Goal: Transaction & Acquisition: Purchase product/service

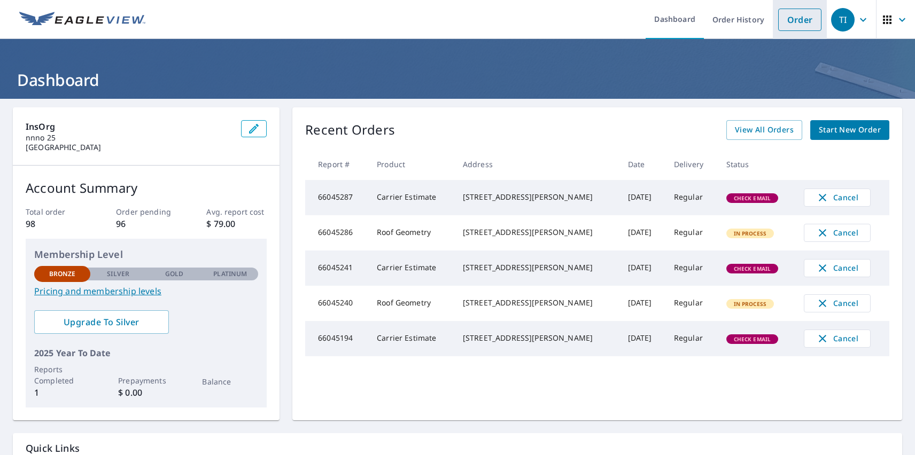
click at [792, 19] on link "Order" at bounding box center [799, 20] width 43 height 22
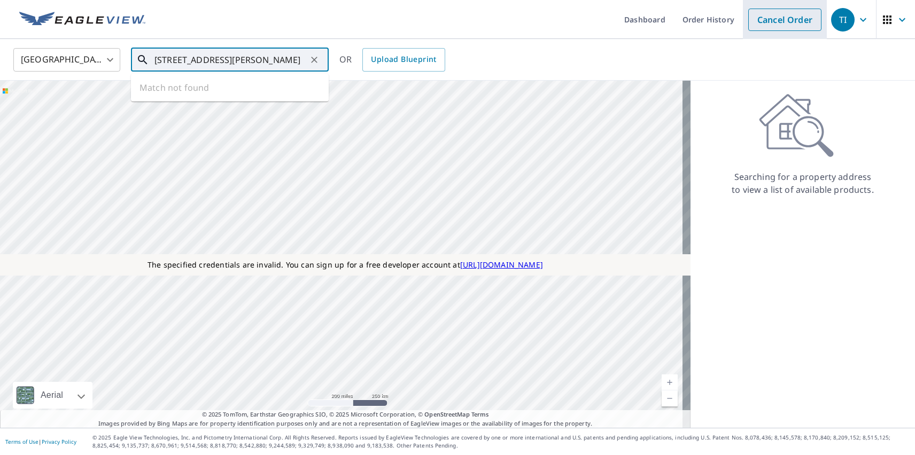
type input "[STREET_ADDRESS][PERSON_NAME]"
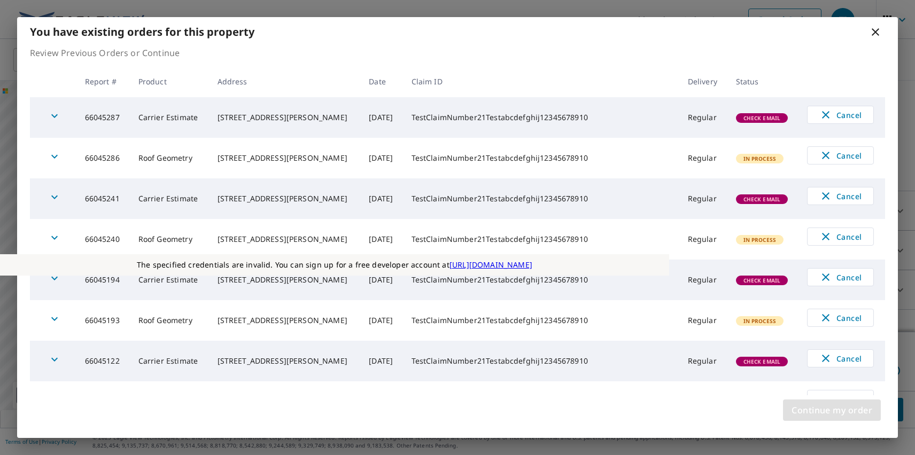
click at [832, 411] on span "Continue my order" at bounding box center [832, 410] width 81 height 15
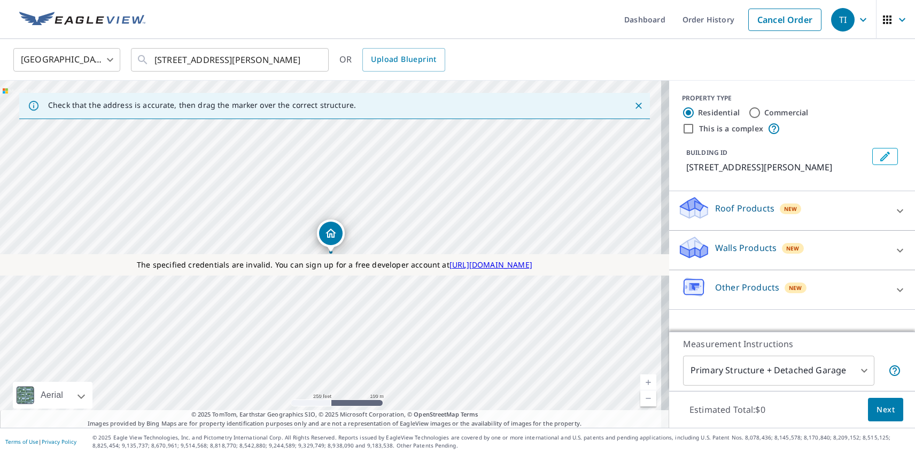
click at [736, 208] on p "Roof Products" at bounding box center [744, 208] width 59 height 13
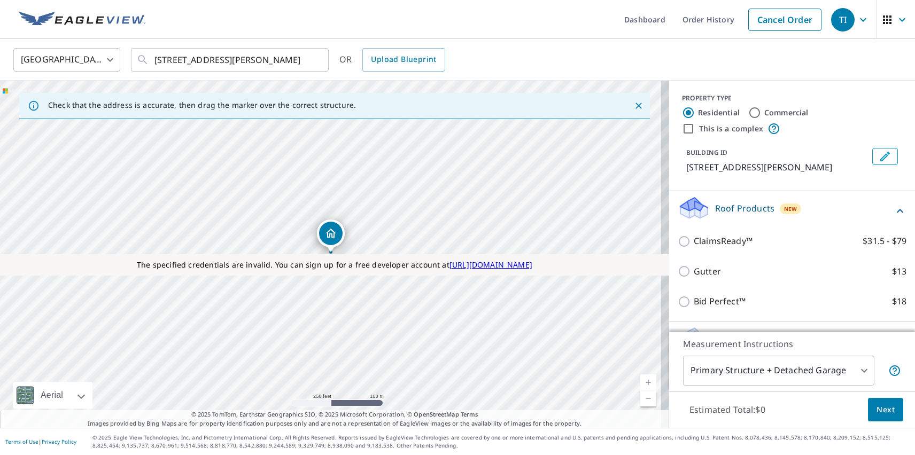
click at [715, 241] on p "ClaimsReady™" at bounding box center [723, 241] width 59 height 13
click at [694, 241] on input "ClaimsReady™ $31.5 - $79" at bounding box center [686, 241] width 16 height 13
checkbox input "true"
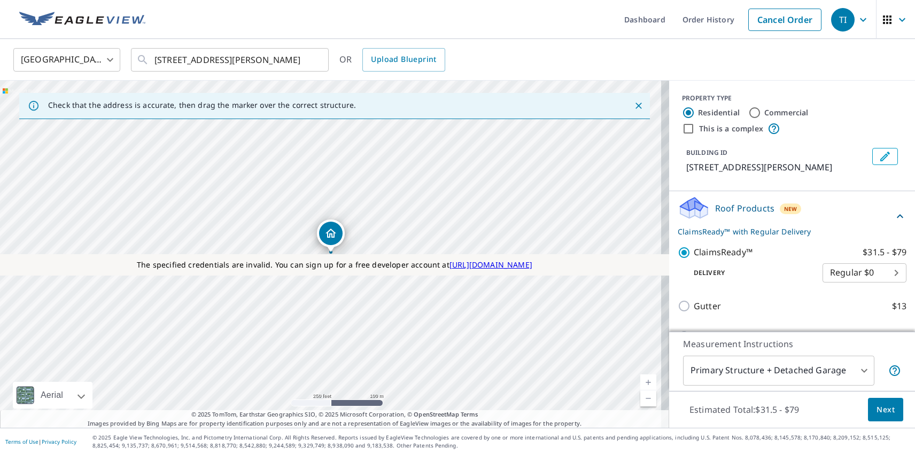
click at [878, 409] on span "Next" at bounding box center [886, 410] width 18 height 13
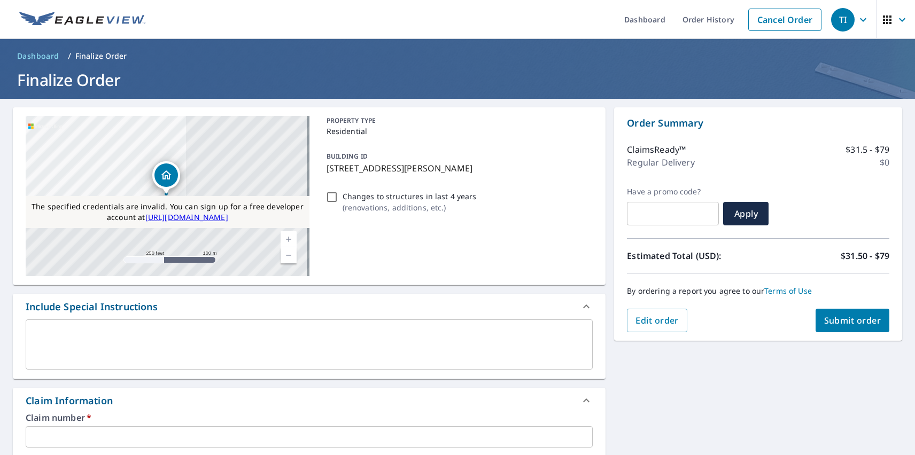
click at [844, 321] on span "Submit order" at bounding box center [852, 321] width 57 height 12
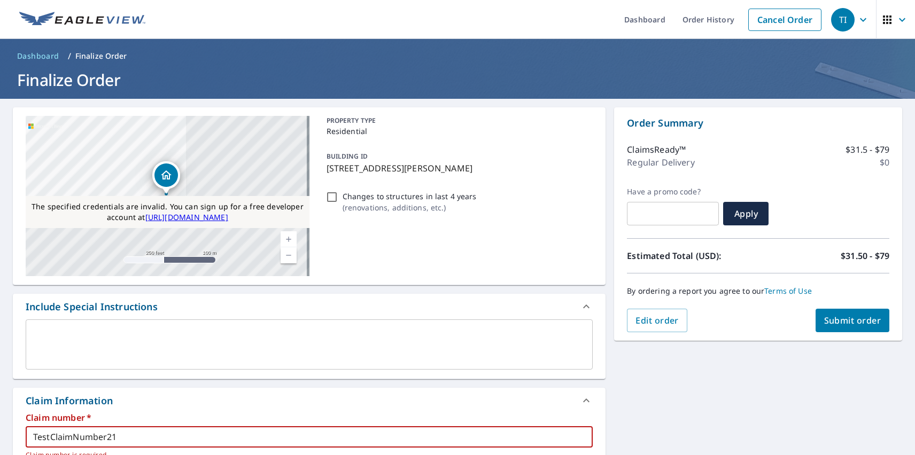
type input "TestClaimNumber21"
click at [844, 321] on span "Submit order" at bounding box center [852, 321] width 57 height 12
click at [835, 19] on div "TI" at bounding box center [843, 20] width 24 height 24
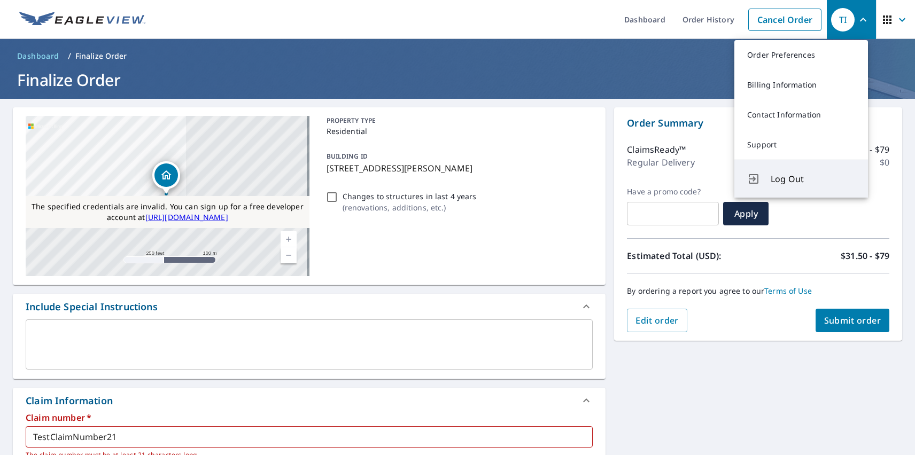
click at [813, 179] on span "Log Out" at bounding box center [813, 179] width 84 height 13
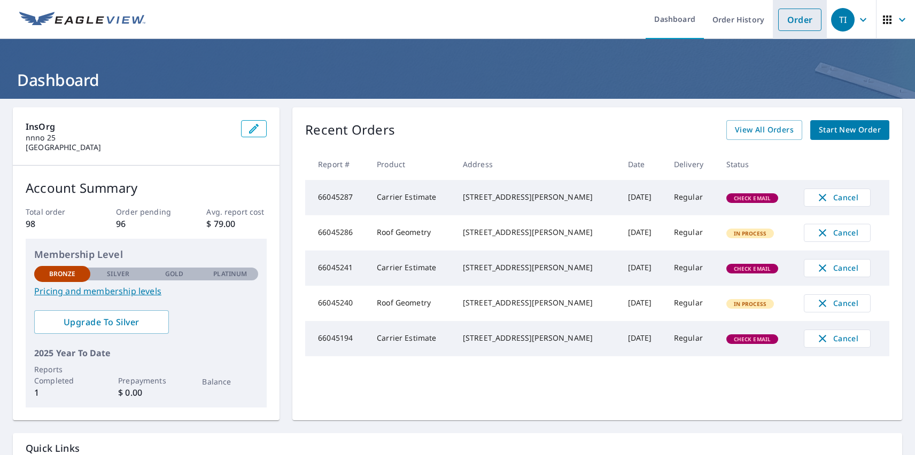
click at [792, 19] on link "Order" at bounding box center [799, 20] width 43 height 22
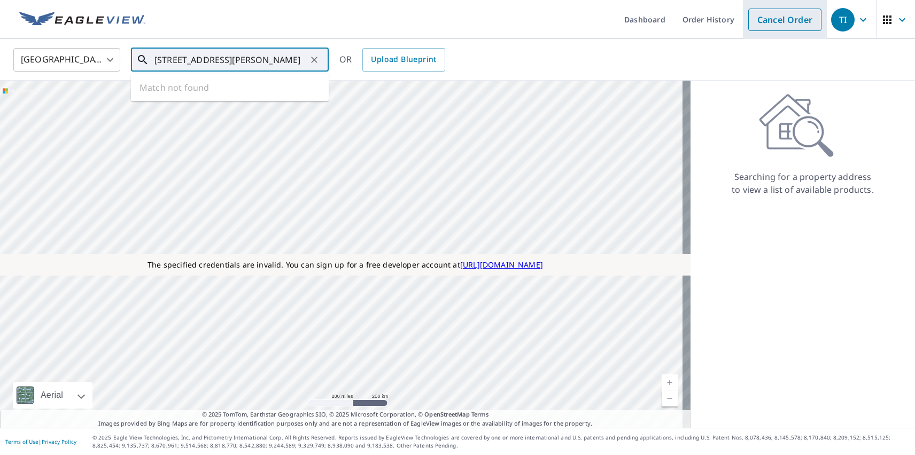
type input "[STREET_ADDRESS][PERSON_NAME]"
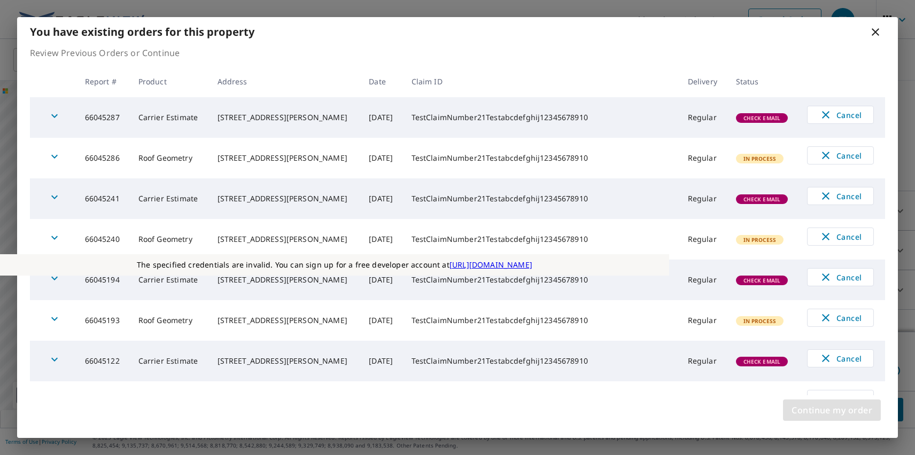
click at [832, 411] on span "Continue my order" at bounding box center [832, 410] width 81 height 15
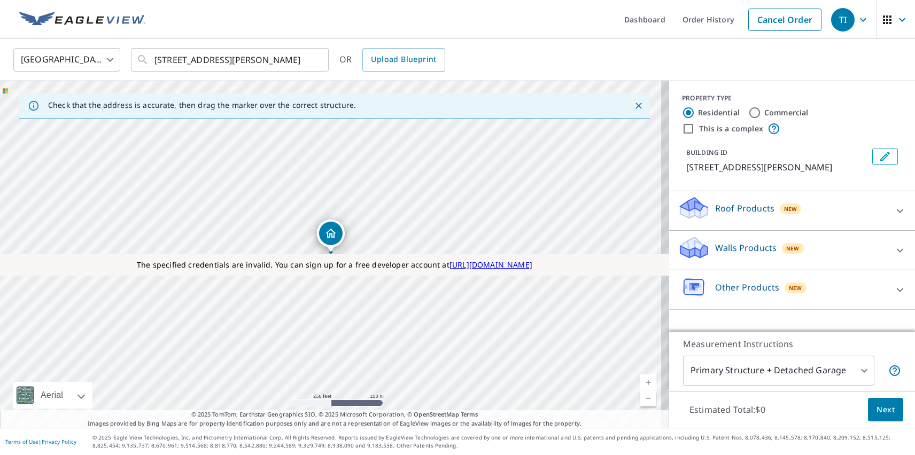
click at [736, 208] on p "Roof Products" at bounding box center [744, 208] width 59 height 13
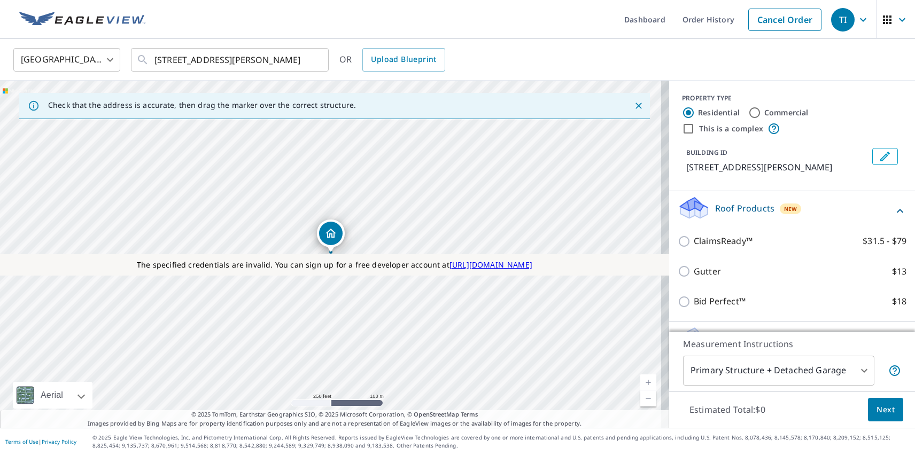
click at [699, 272] on p "Gutter" at bounding box center [707, 271] width 27 height 13
click at [694, 272] on input "Gutter $13" at bounding box center [686, 271] width 16 height 13
checkbox input "true"
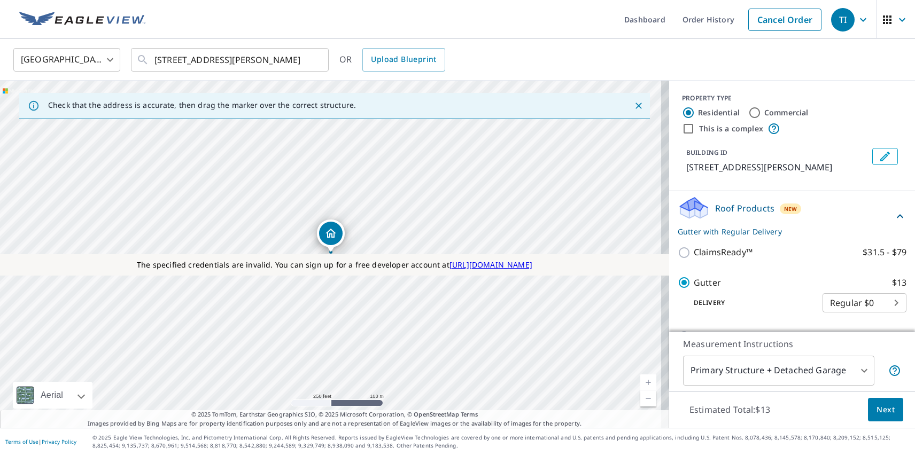
click at [878, 409] on span "Next" at bounding box center [886, 410] width 18 height 13
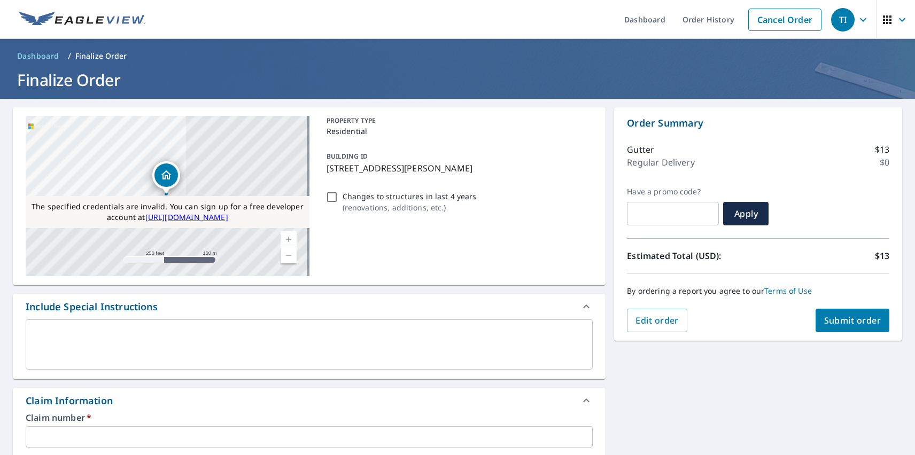
click at [844, 321] on span "Submit order" at bounding box center [852, 321] width 57 height 12
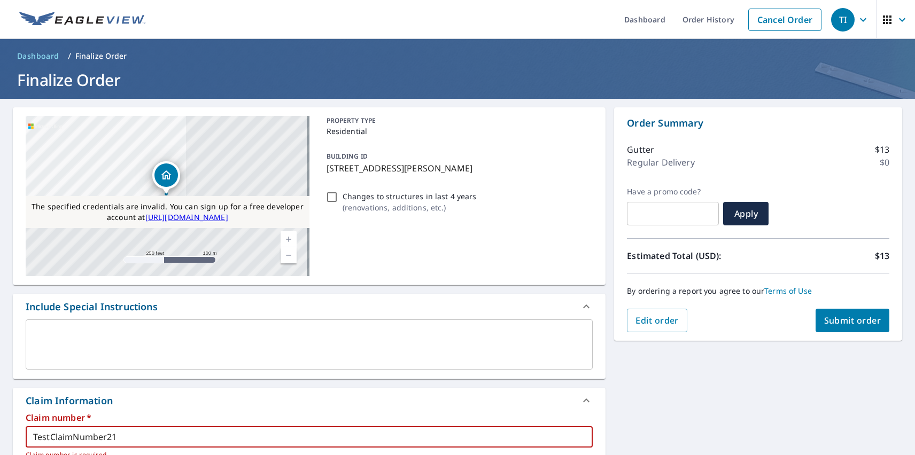
click at [844, 321] on span "Submit order" at bounding box center [852, 321] width 57 height 12
type input "TestClaimNumber21Testabcdefghij12345678910"
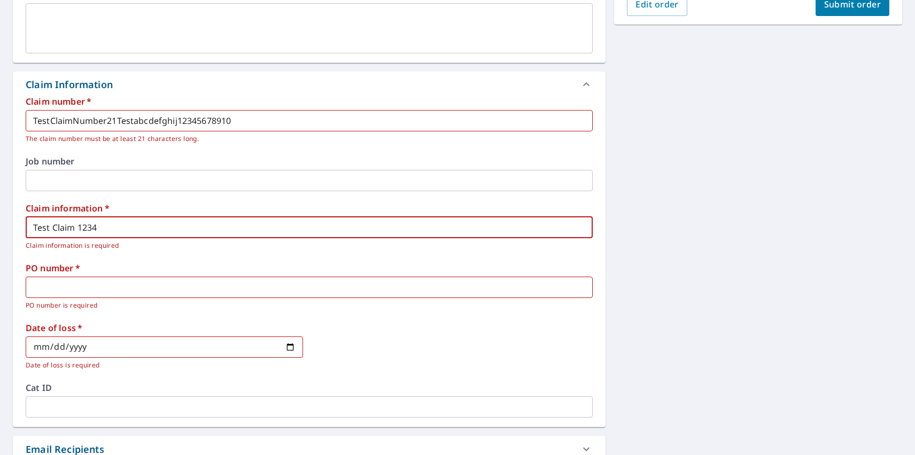
type input "Test Claim 1234"
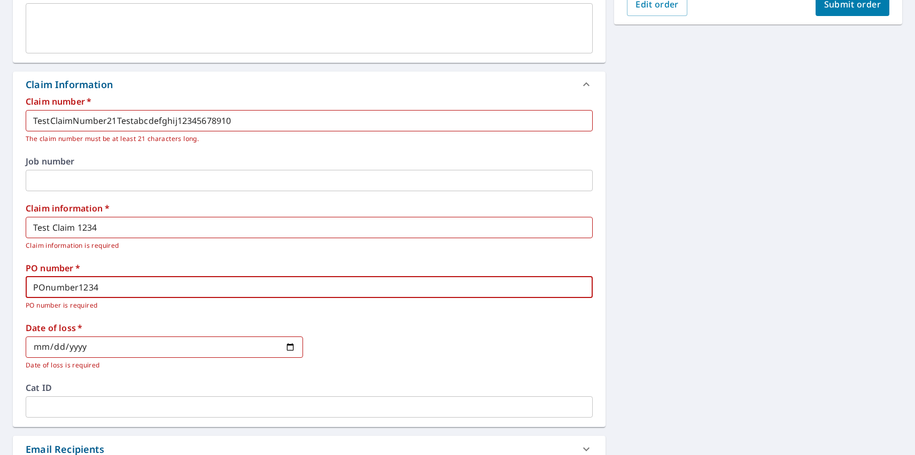
type input "POnumber1234"
type input "[DATE]"
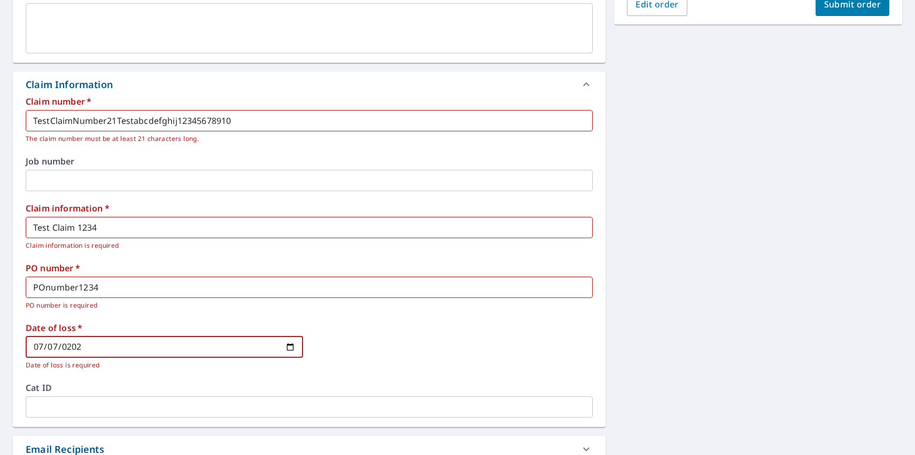
click at [844, 8] on span "Submit order" at bounding box center [852, 4] width 57 height 12
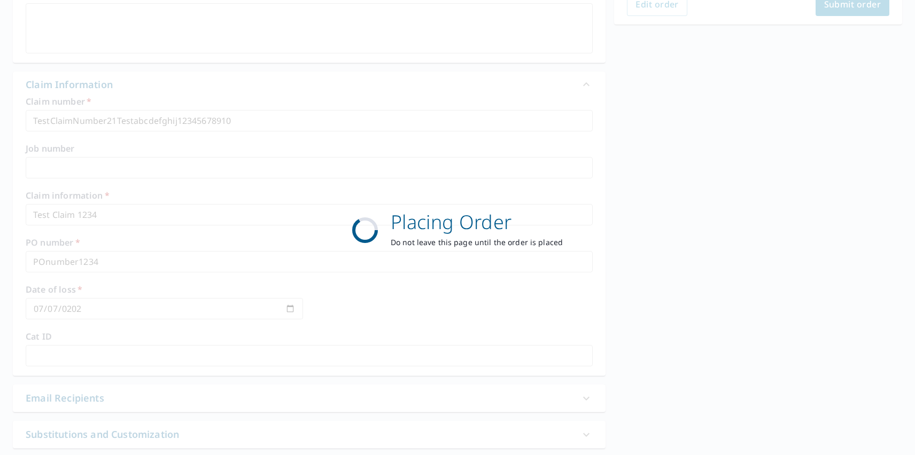
scroll to position [0, 0]
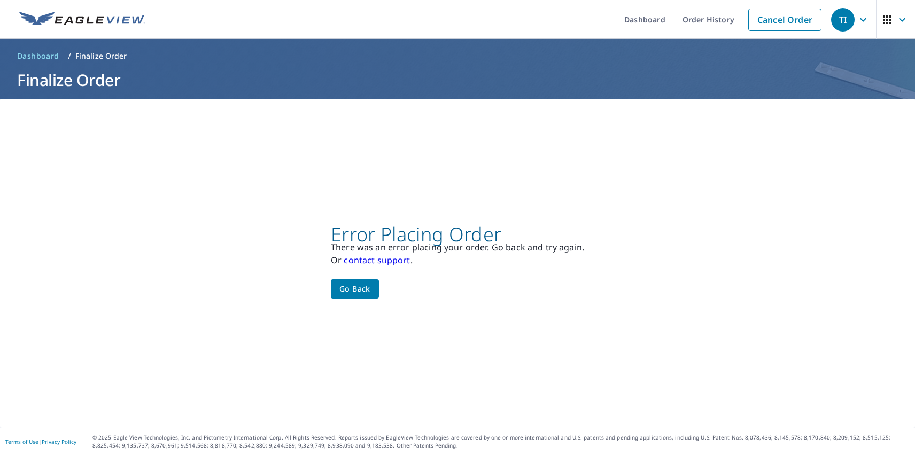
click at [835, 19] on div "TI" at bounding box center [843, 20] width 24 height 24
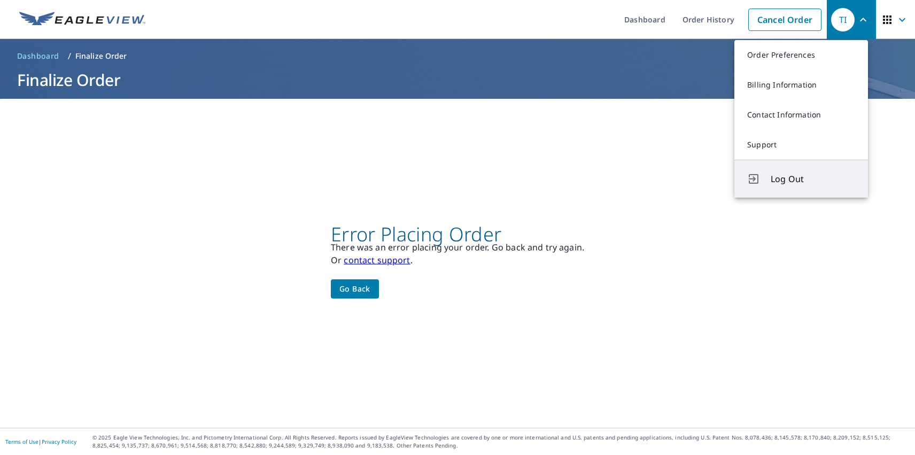
click at [813, 179] on span "Log Out" at bounding box center [813, 179] width 84 height 13
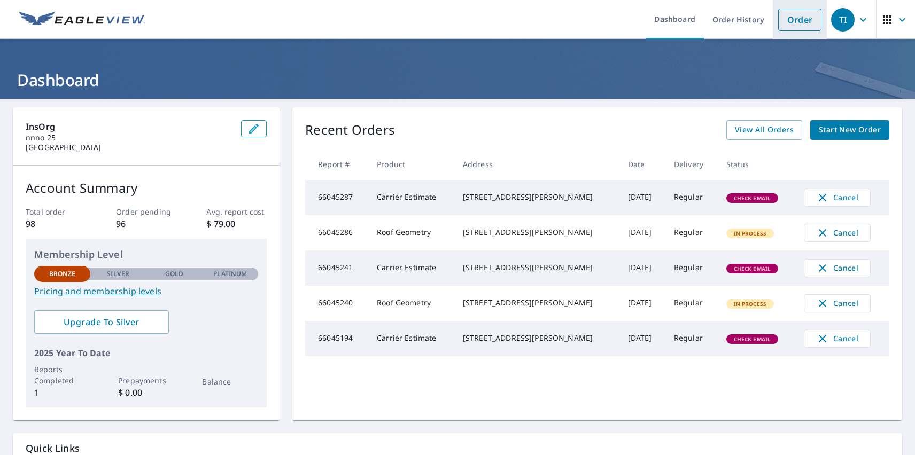
click at [792, 19] on link "Order" at bounding box center [799, 20] width 43 height 22
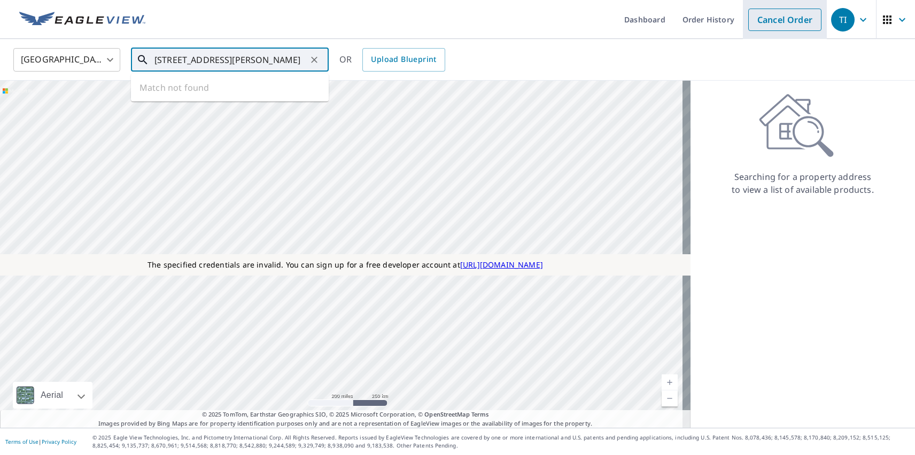
type input "[STREET_ADDRESS][PERSON_NAME]"
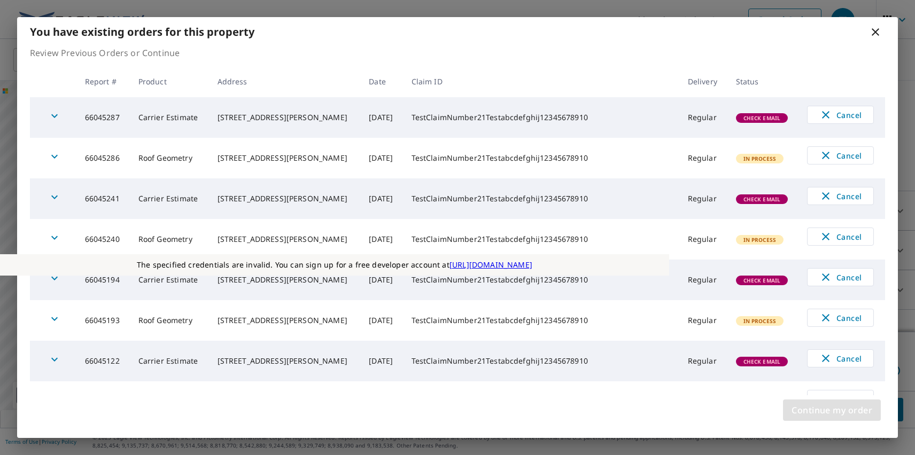
click at [832, 411] on span "Continue my order" at bounding box center [832, 410] width 81 height 15
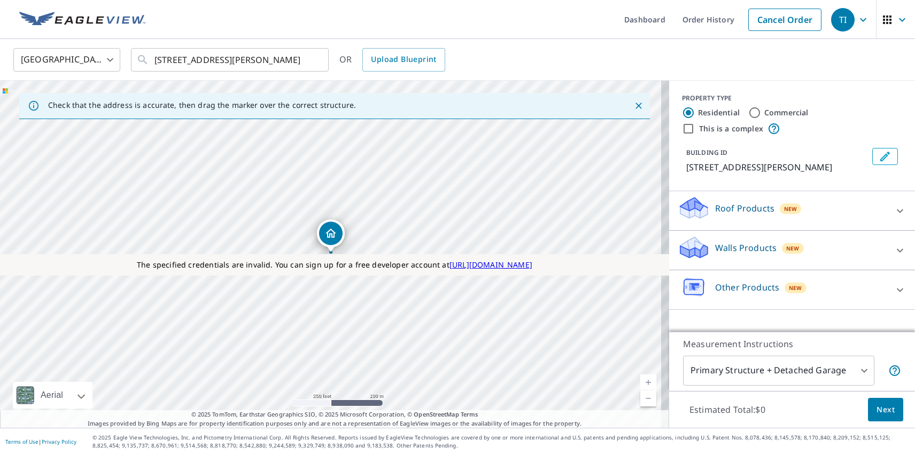
click at [738, 287] on p "Other Products" at bounding box center [747, 287] width 64 height 13
click at [736, 208] on p "Roof Products" at bounding box center [744, 208] width 59 height 13
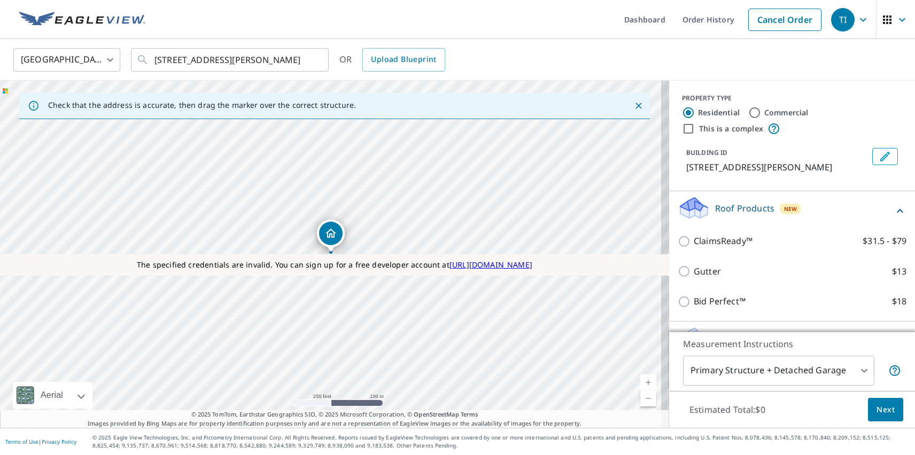
click at [788, 405] on label "Roof Geometry $15" at bounding box center [800, 411] width 213 height 13
click at [694, 405] on input "Roof Geometry $15" at bounding box center [686, 411] width 16 height 13
checkbox input "true"
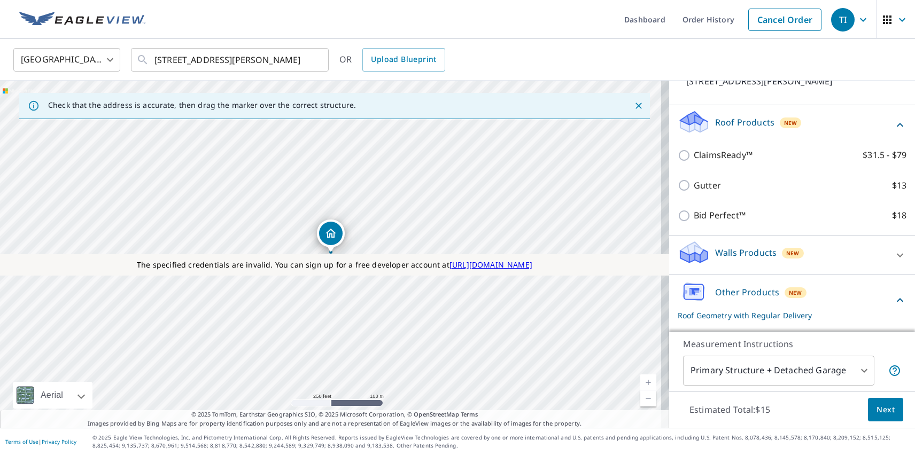
click at [718, 384] on p "Carrier Estimate" at bounding box center [727, 390] width 67 height 13
click at [694, 384] on input "Carrier Estimate $0" at bounding box center [686, 390] width 16 height 13
checkbox input "true"
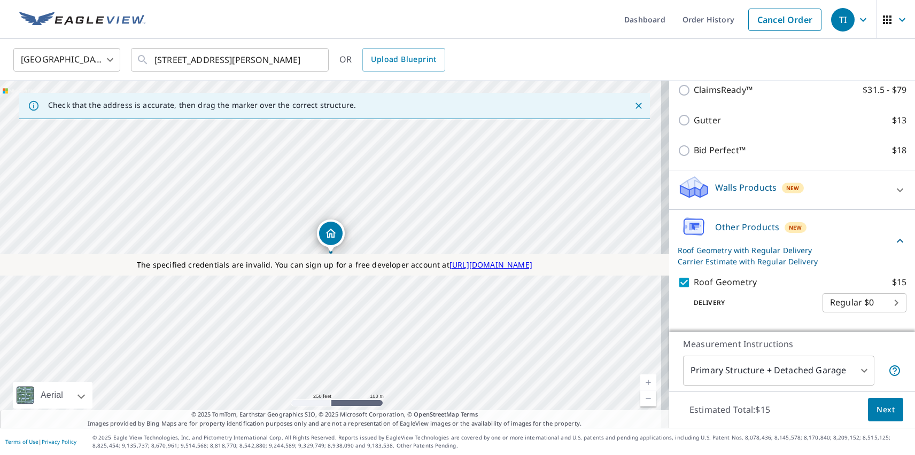
click at [878, 409] on span "Next" at bounding box center [886, 410] width 18 height 13
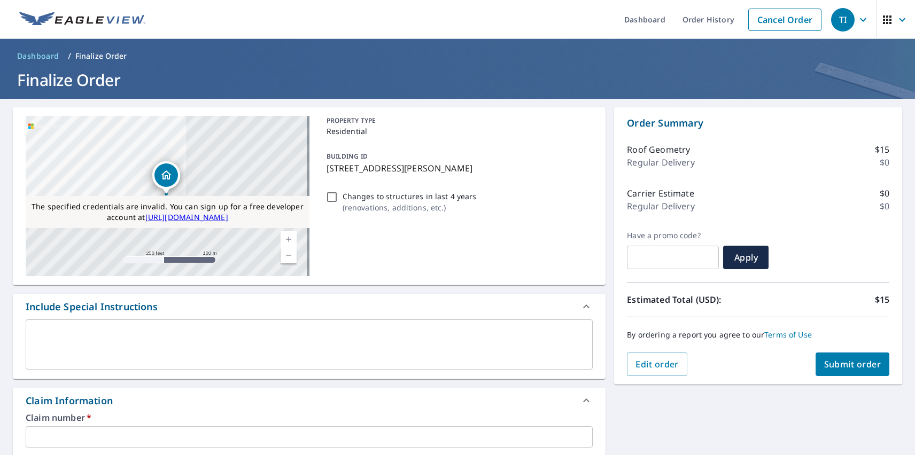
click at [844, 365] on span "Submit order" at bounding box center [852, 365] width 57 height 12
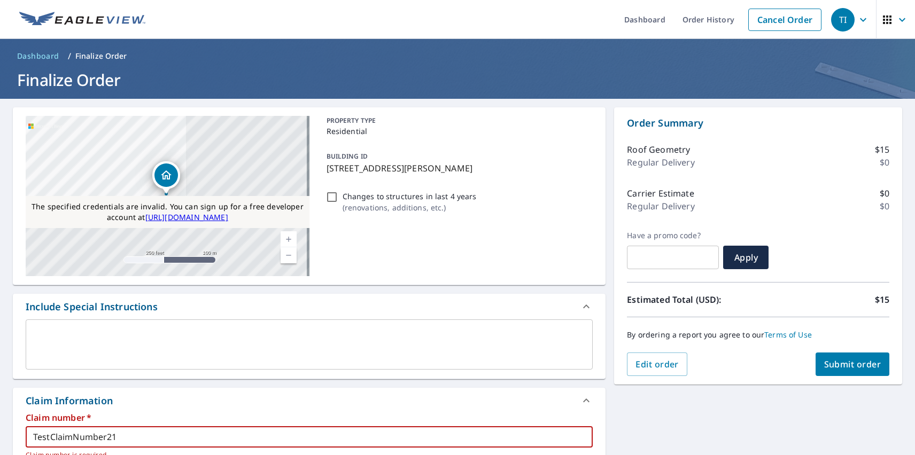
click at [844, 365] on span "Submit order" at bounding box center [852, 365] width 57 height 12
type input "TestClaimNumber21Testabcdefghij12345678910"
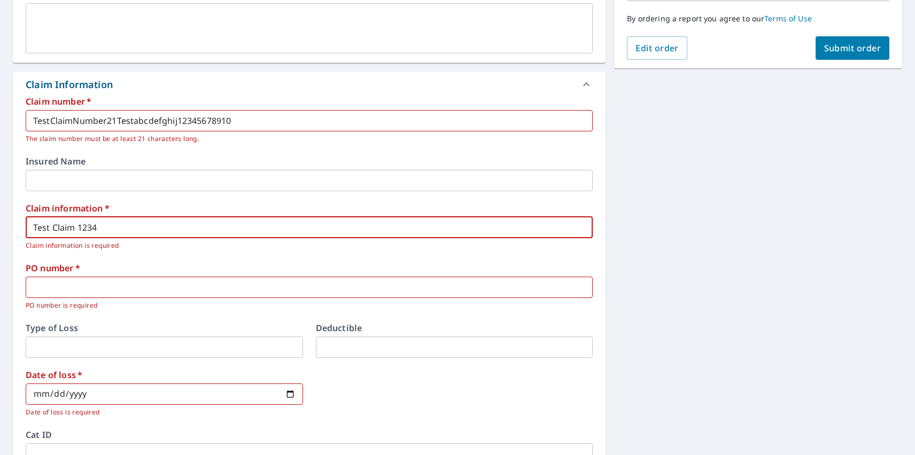
type input "Test Claim 1234"
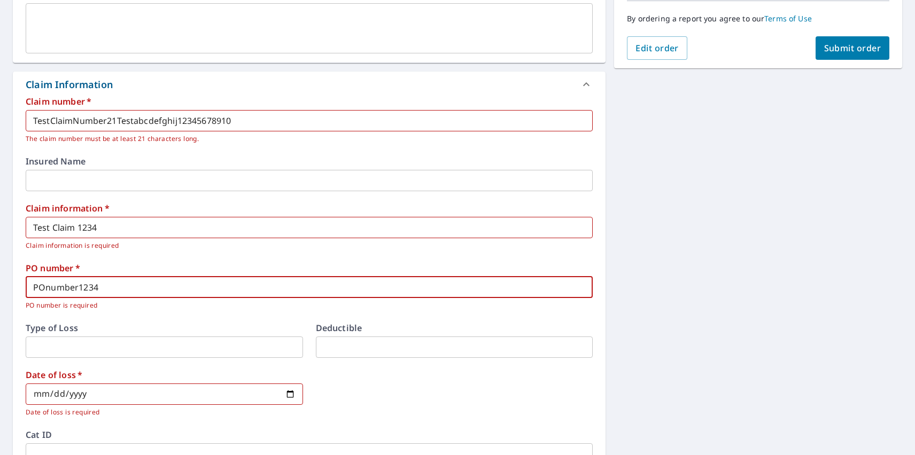
type input "POnumber1234"
type input "[DATE]"
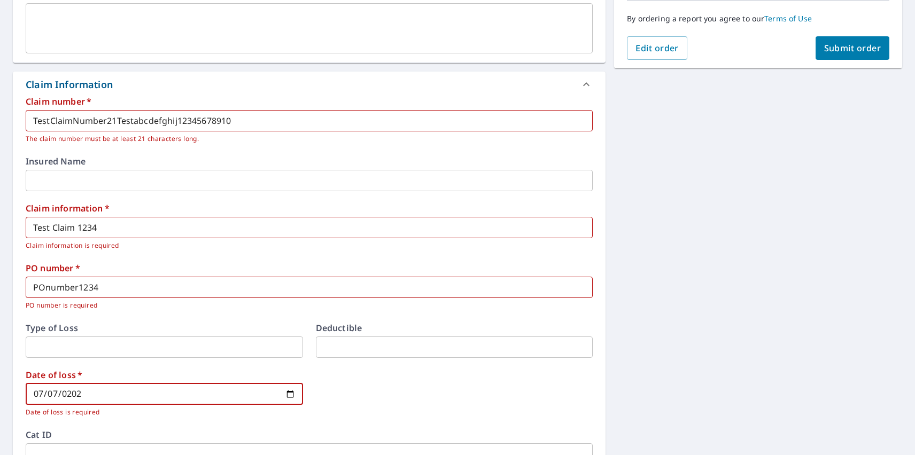
click at [844, 48] on span "Submit order" at bounding box center [852, 48] width 57 height 12
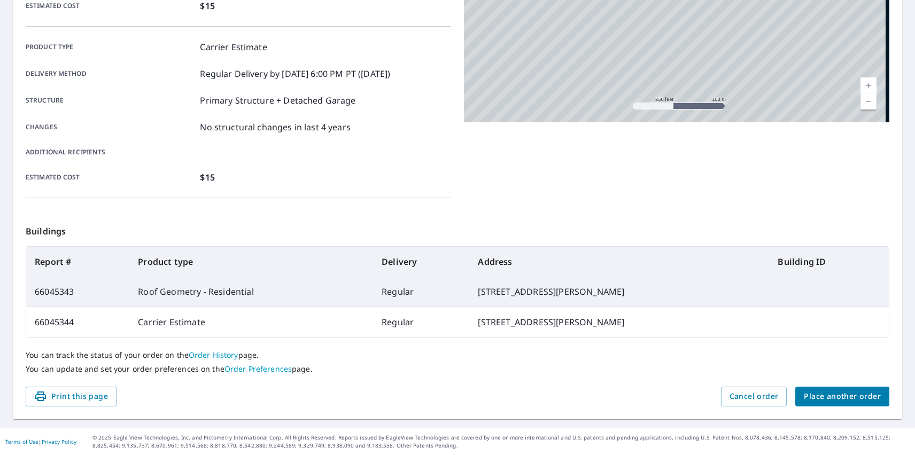
scroll to position [294, 0]
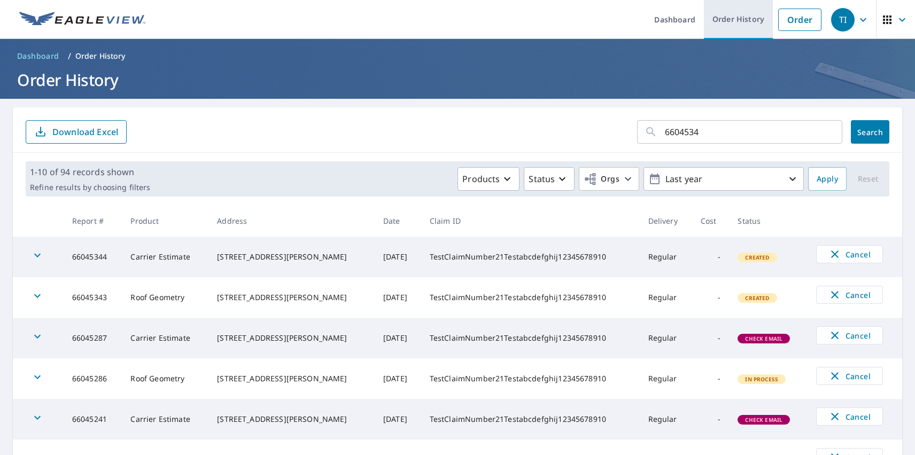
type input "66045343"
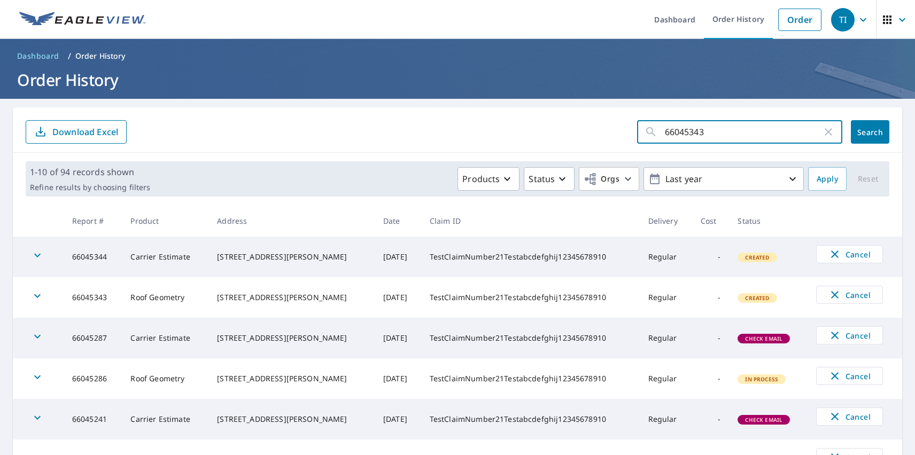
click at [862, 132] on span "Search" at bounding box center [870, 132] width 21 height 10
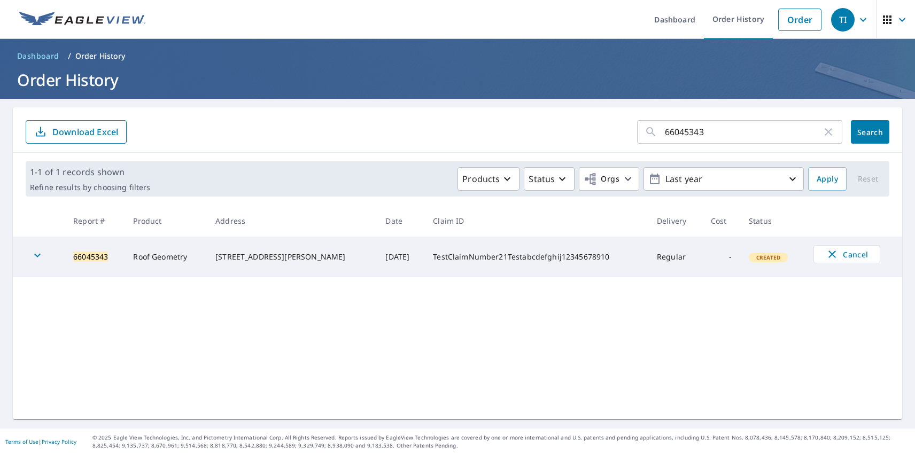
click at [37, 257] on icon "button" at bounding box center [37, 256] width 6 height 4
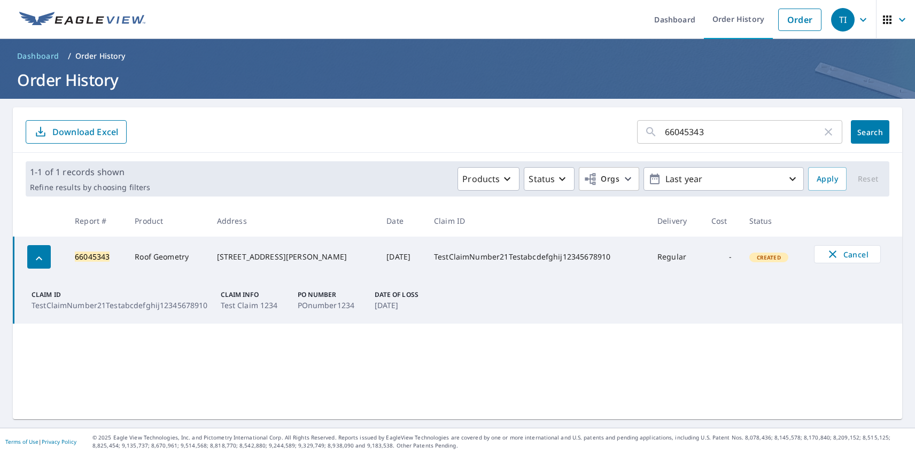
click at [835, 19] on div "TI" at bounding box center [843, 20] width 24 height 24
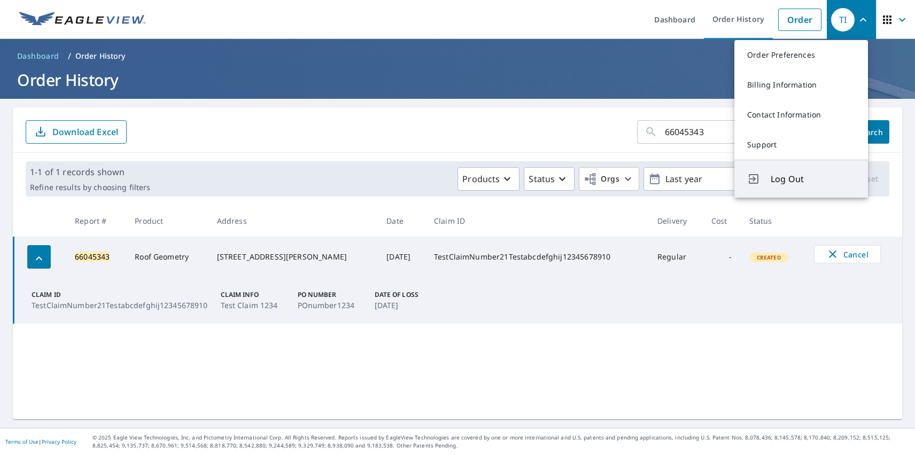
click at [813, 179] on span "Log Out" at bounding box center [813, 179] width 84 height 13
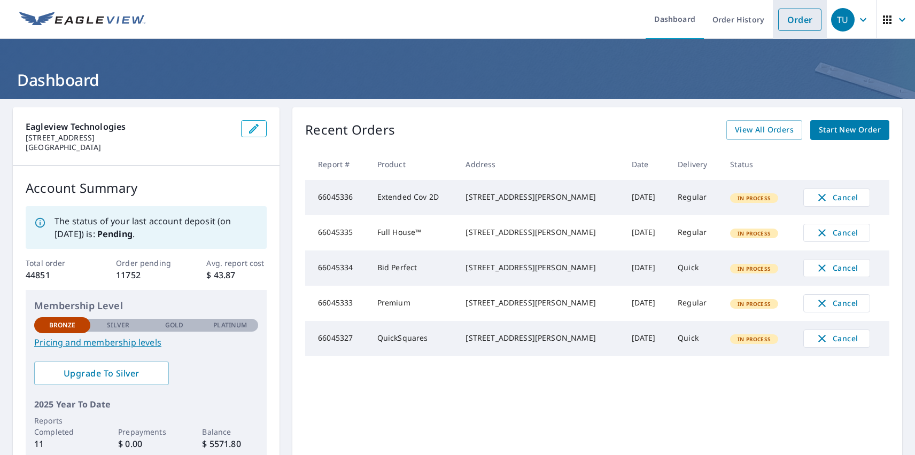
click at [792, 19] on link "Order" at bounding box center [799, 20] width 43 height 22
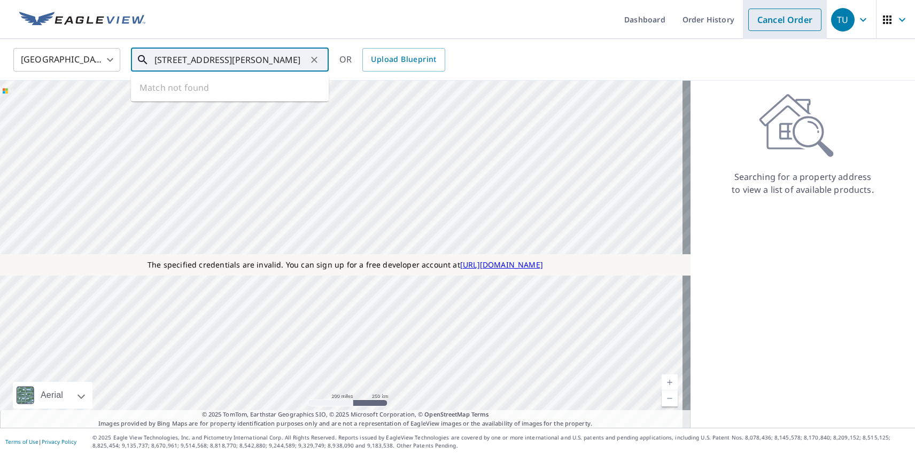
type input "[STREET_ADDRESS][PERSON_NAME]"
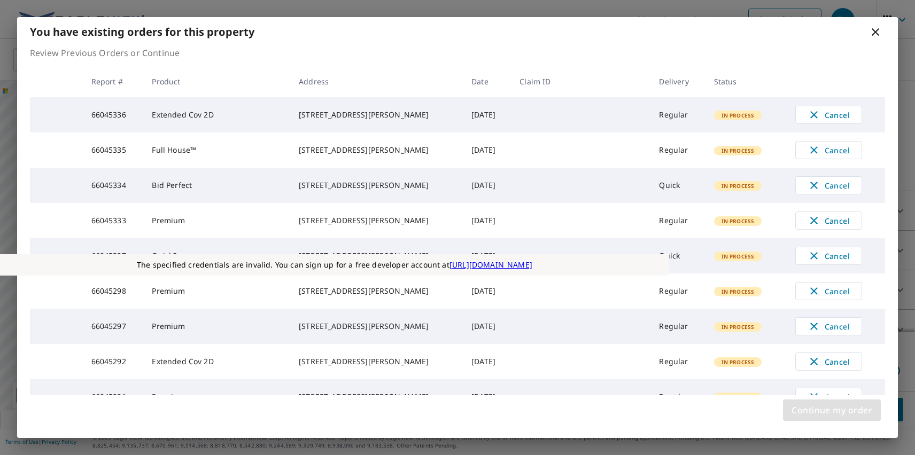
click at [832, 411] on span "Continue my order" at bounding box center [832, 410] width 81 height 15
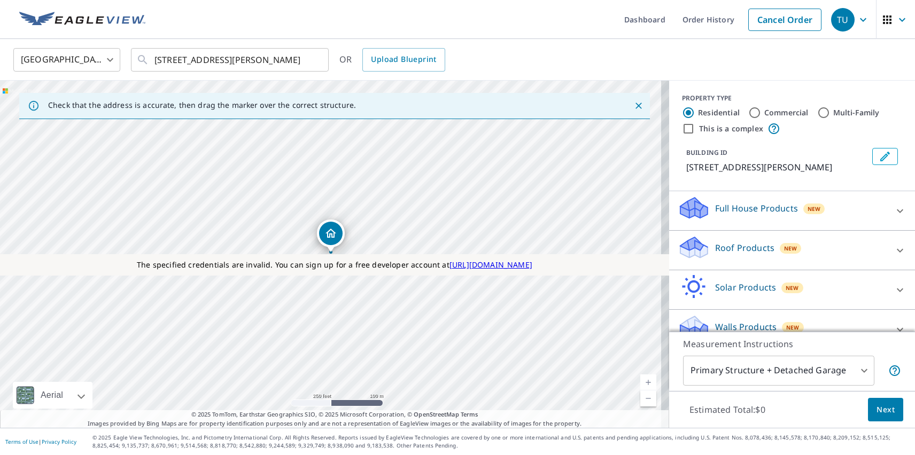
click at [736, 247] on p "Roof Products" at bounding box center [744, 248] width 59 height 13
click at [704, 311] on p "Premium" at bounding box center [713, 311] width 38 height 13
click at [694, 311] on input "Premium $31 - $82.5" at bounding box center [686, 311] width 16 height 13
checkbox input "true"
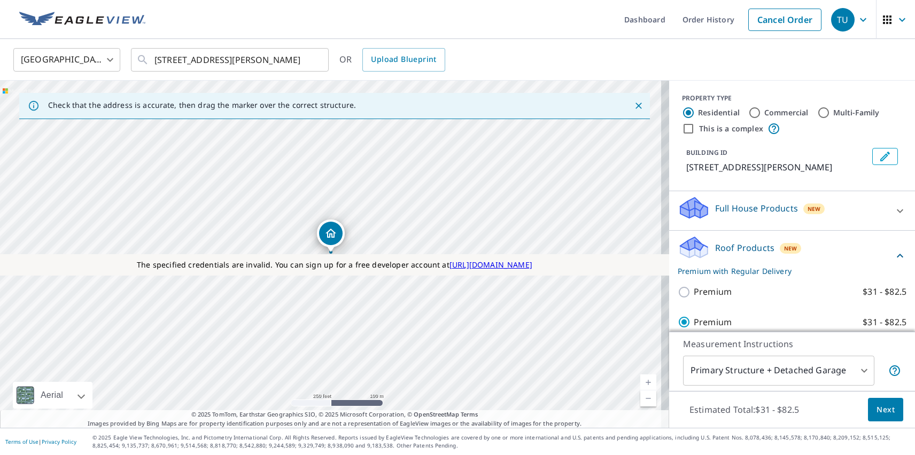
click at [878, 409] on span "Next" at bounding box center [886, 410] width 18 height 13
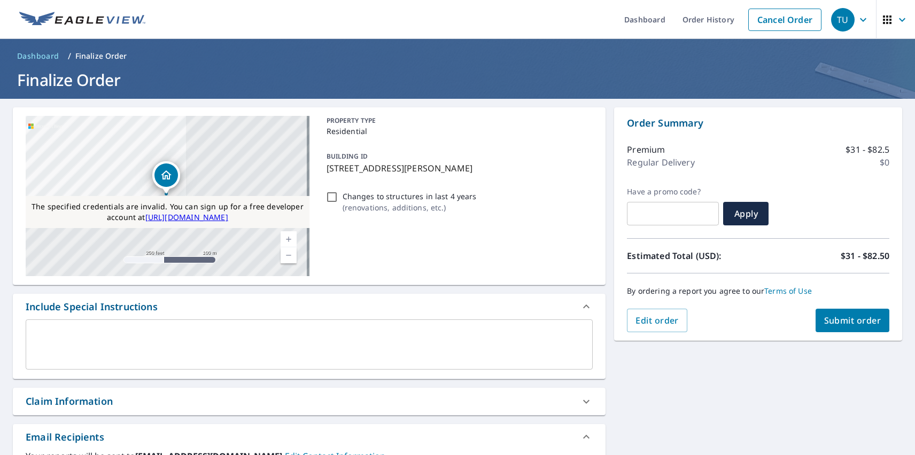
click at [69, 401] on div "Claim Information" at bounding box center [69, 401] width 87 height 14
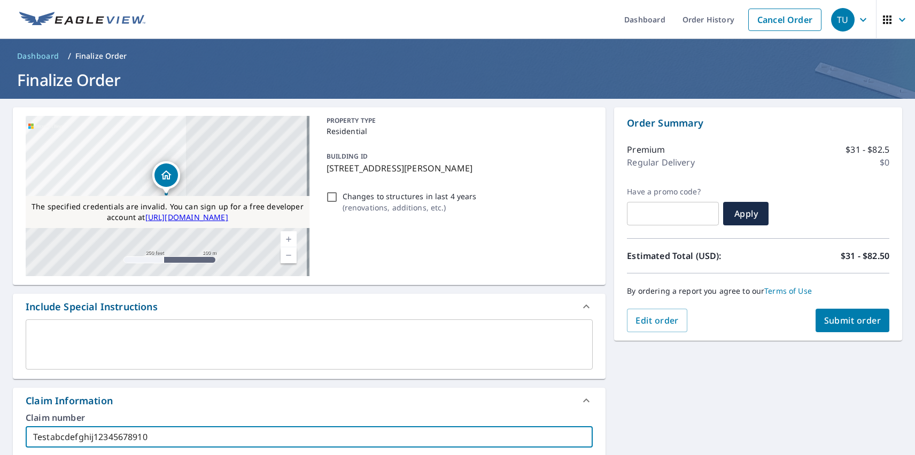
type input "Testabcdefghij12345678910"
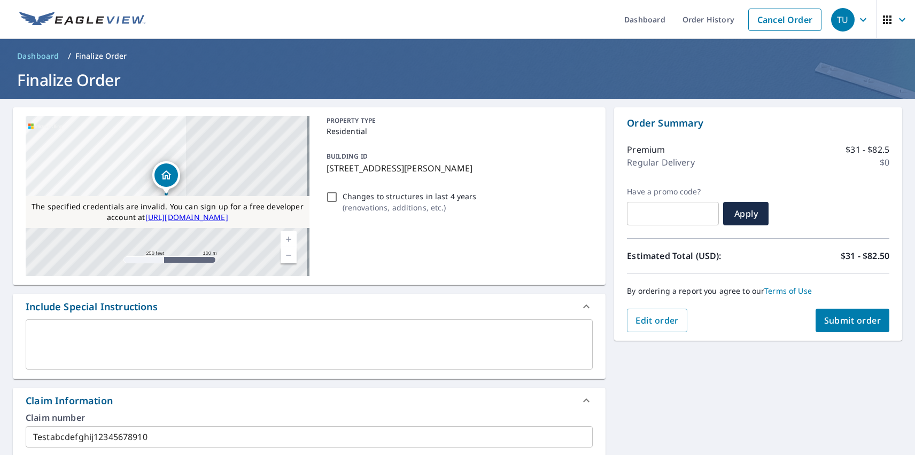
scroll to position [257, 0]
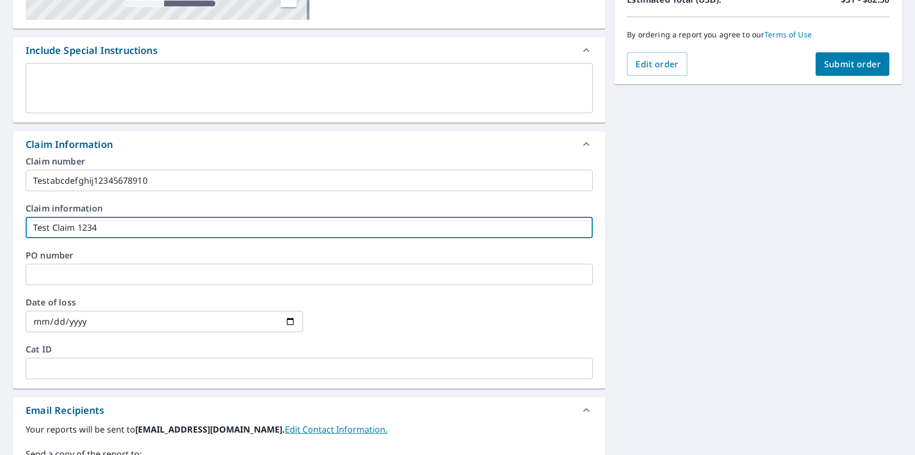
type input "Test Claim 1234"
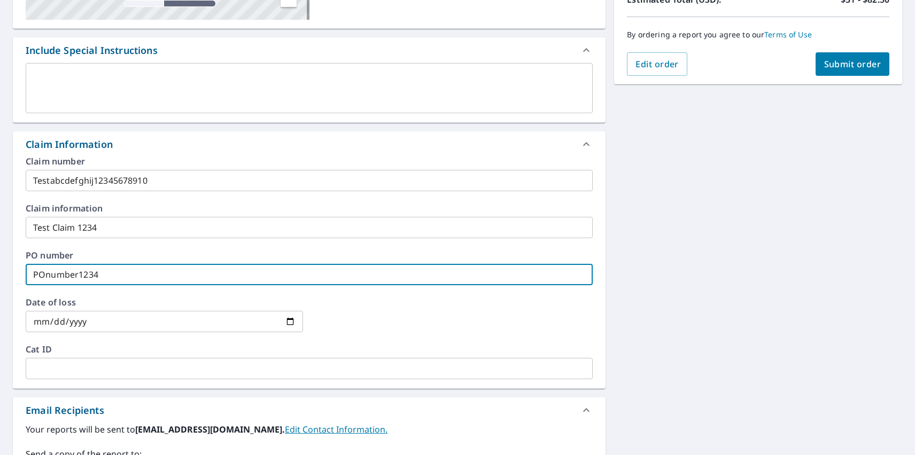
type input "POnumber1234"
type input "[DATE]"
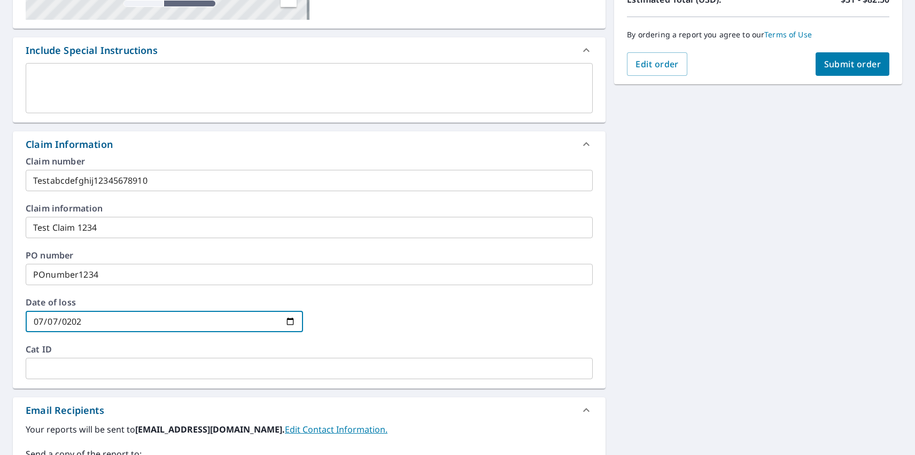
click at [844, 64] on span "Submit order" at bounding box center [852, 64] width 57 height 12
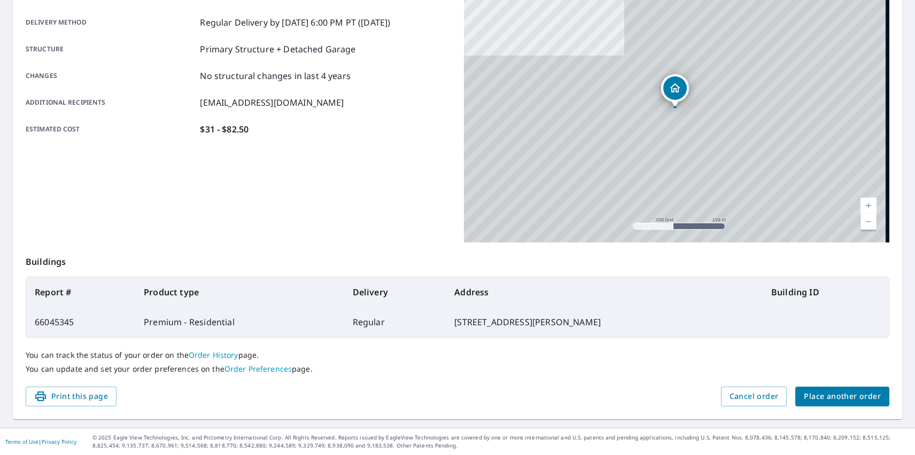
scroll to position [174, 0]
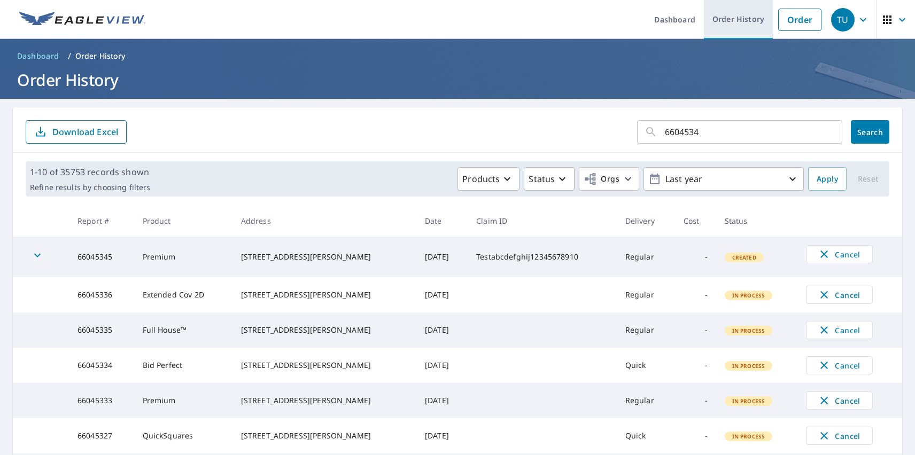
type input "66045345"
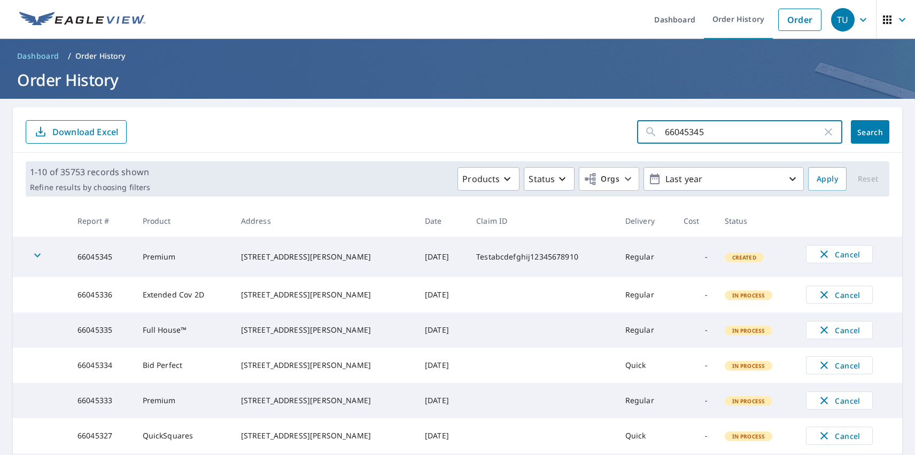
click at [862, 132] on span "Search" at bounding box center [870, 132] width 21 height 10
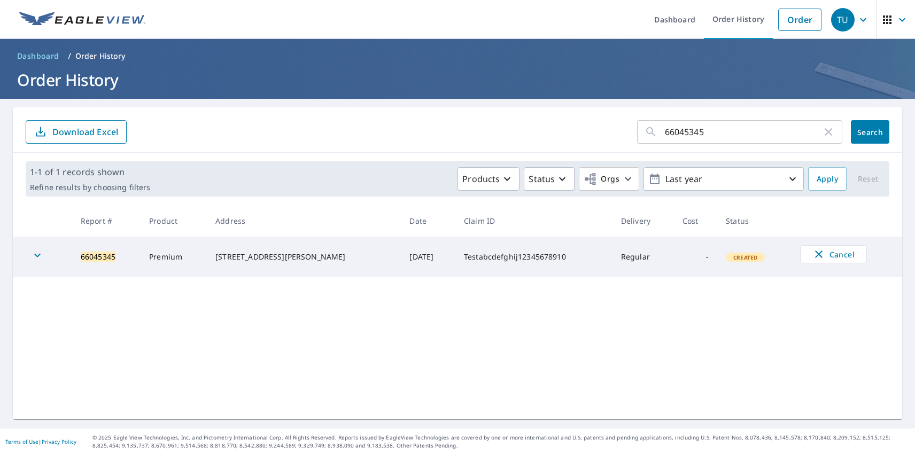
click at [37, 257] on icon "button" at bounding box center [37, 256] width 6 height 4
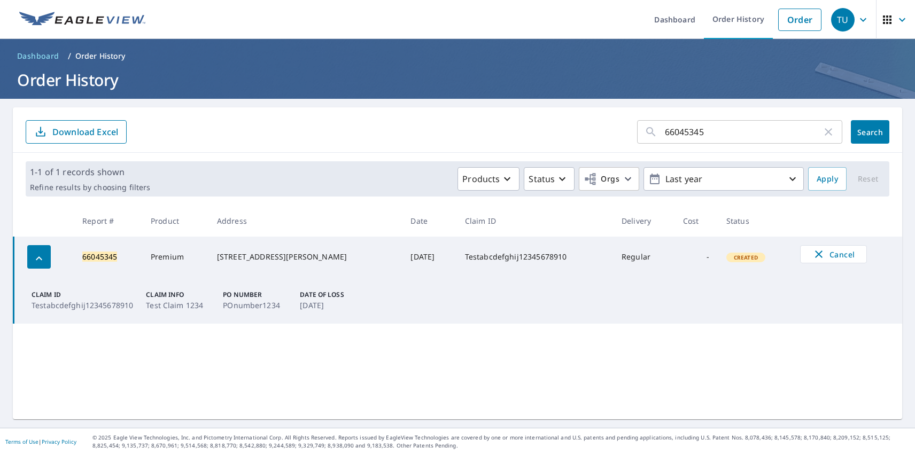
click at [835, 19] on div "TU" at bounding box center [843, 20] width 24 height 24
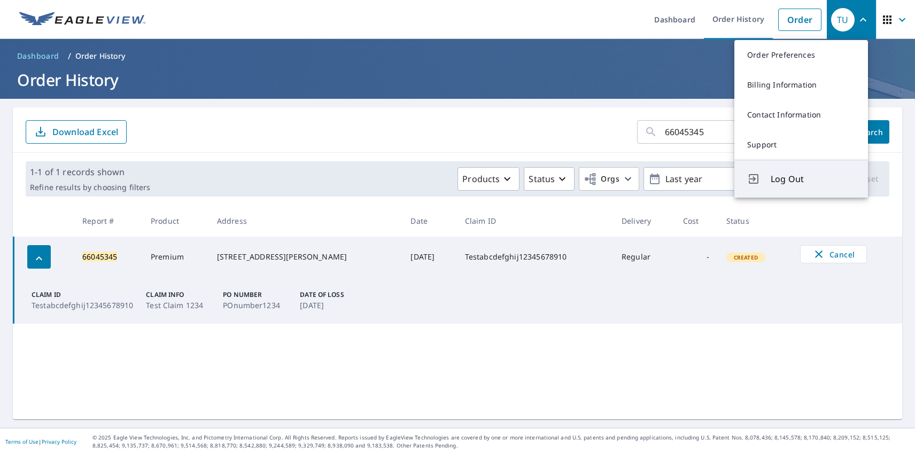
click at [813, 179] on span "Log Out" at bounding box center [813, 179] width 84 height 13
